Goal: Task Accomplishment & Management: Use online tool/utility

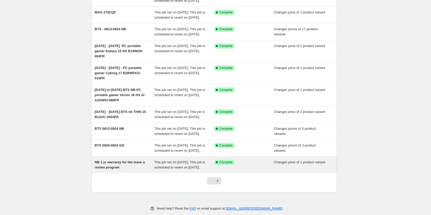
scroll to position [103, 0]
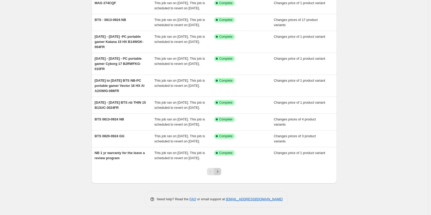
click at [221, 170] on button "Next" at bounding box center [217, 171] width 7 height 7
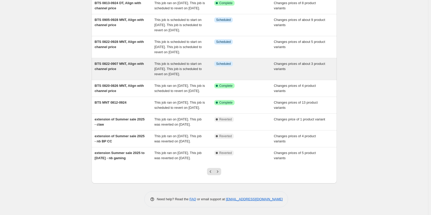
scroll to position [118, 0]
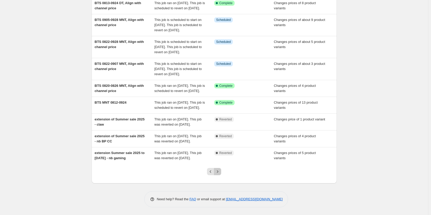
click at [220, 173] on icon "Next" at bounding box center [217, 171] width 5 height 5
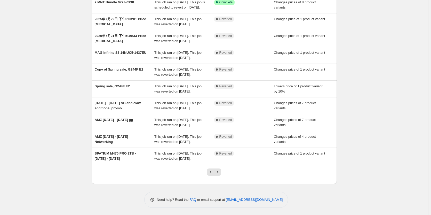
scroll to position [56, 0]
click at [224, 171] on div at bounding box center [214, 174] width 21 height 20
click at [217, 174] on icon "Next" at bounding box center [217, 171] width 5 height 5
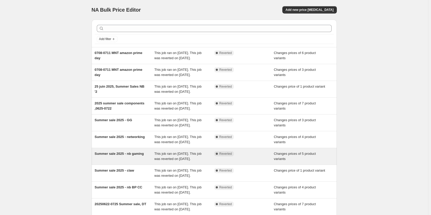
scroll to position [51, 0]
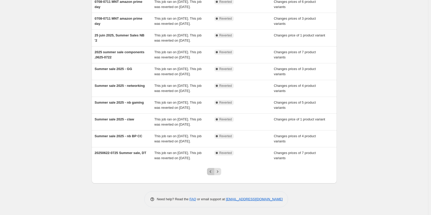
click at [211, 168] on button "Previous" at bounding box center [210, 171] width 7 height 7
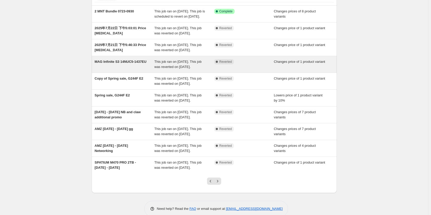
scroll to position [56, 0]
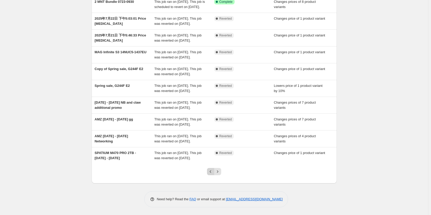
click at [212, 172] on icon "Previous" at bounding box center [210, 171] width 5 height 5
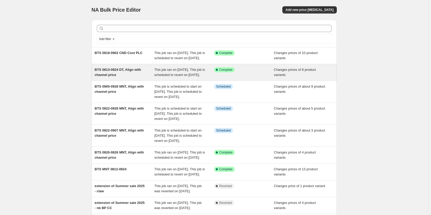
click at [134, 77] on div "BTS 0813-0924 DT, Align with channel price" at bounding box center [125, 72] width 60 height 10
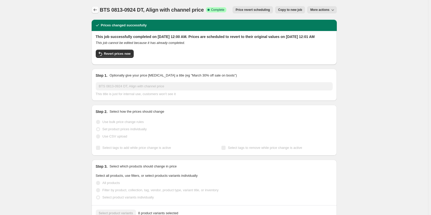
click at [96, 10] on icon "Price change jobs" at bounding box center [95, 9] width 5 height 5
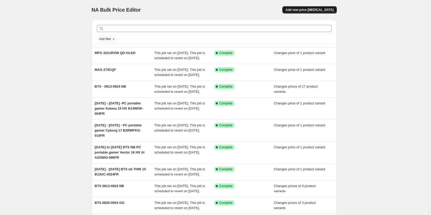
click at [308, 9] on span "Add new price [MEDICAL_DATA]" at bounding box center [309, 10] width 48 height 4
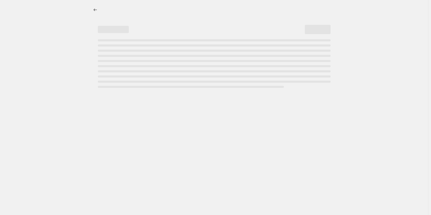
select select "percentage"
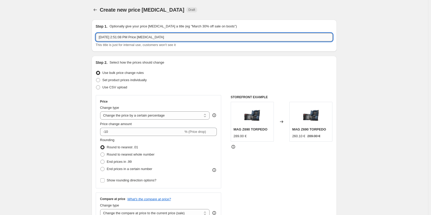
click at [131, 39] on input "[DATE] 2:51:08 PM Price [MEDICAL_DATA]" at bounding box center [214, 37] width 237 height 8
paste input "MAG Infinite S3 14NUC5-1437EU-"
click at [131, 35] on input "MAG Infinite S3 14NUC5-1437EU-" at bounding box center [214, 37] width 237 height 8
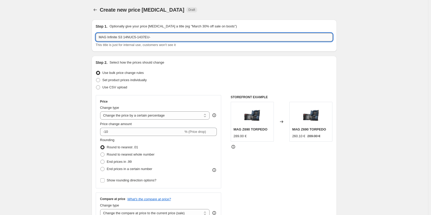
click at [162, 40] on input "MAG Infinite S3 14NUC5-1437EU-" at bounding box center [214, 37] width 237 height 8
click at [157, 39] on input "MAG Infinite S3 14NUC5-1437EU-" at bounding box center [214, 37] width 237 height 8
type input "DT [DATE] - [DATE] DT price drop"
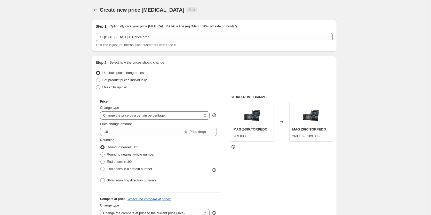
click at [139, 78] on span "Set product prices individually" at bounding box center [124, 80] width 44 height 4
click at [96, 78] on input "Set product prices individually" at bounding box center [96, 78] width 0 height 0
radio input "true"
